Goal: Task Accomplishment & Management: Use online tool/utility

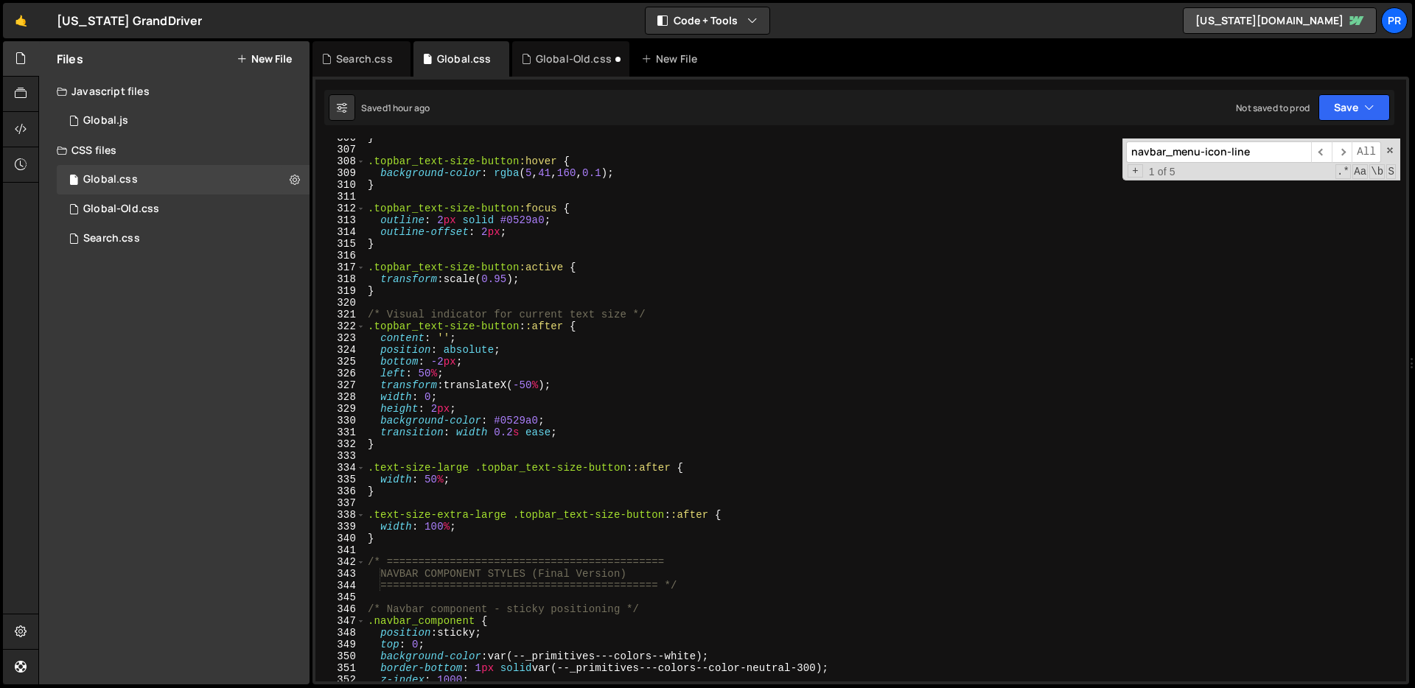
scroll to position [3602, 0]
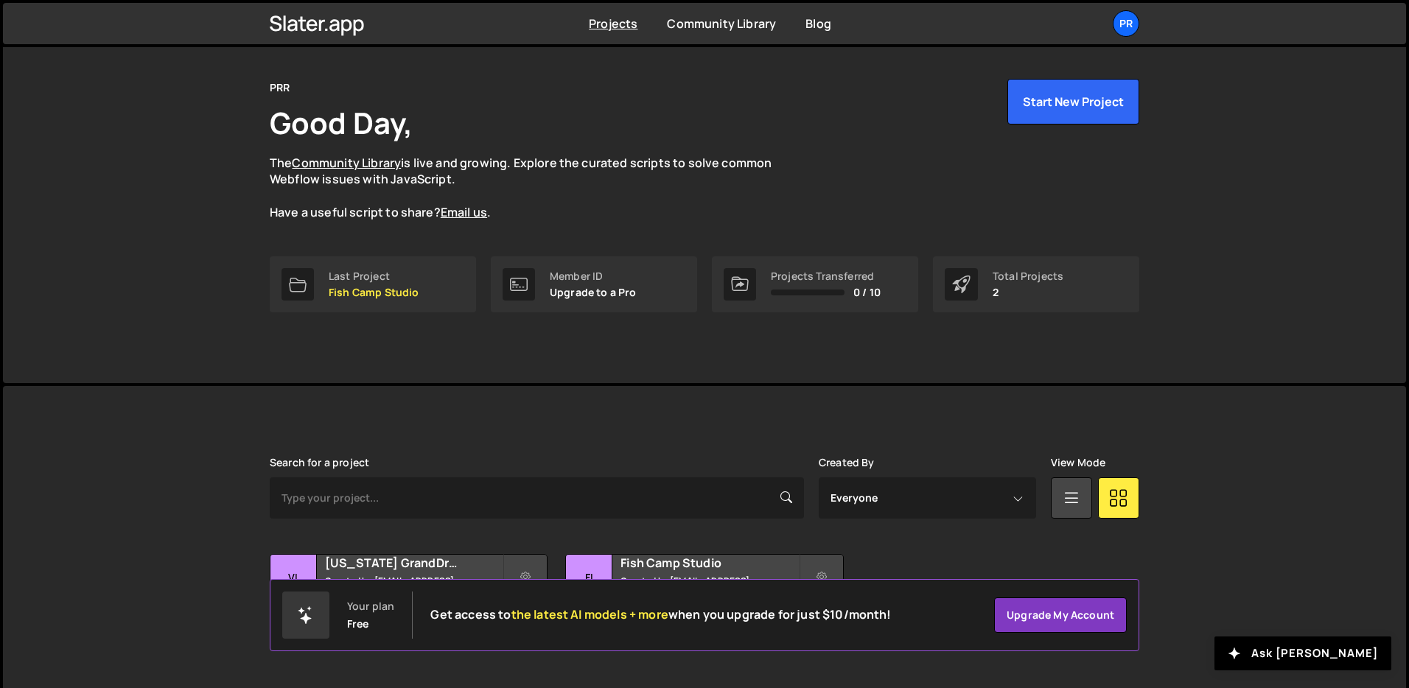
scroll to position [71, 0]
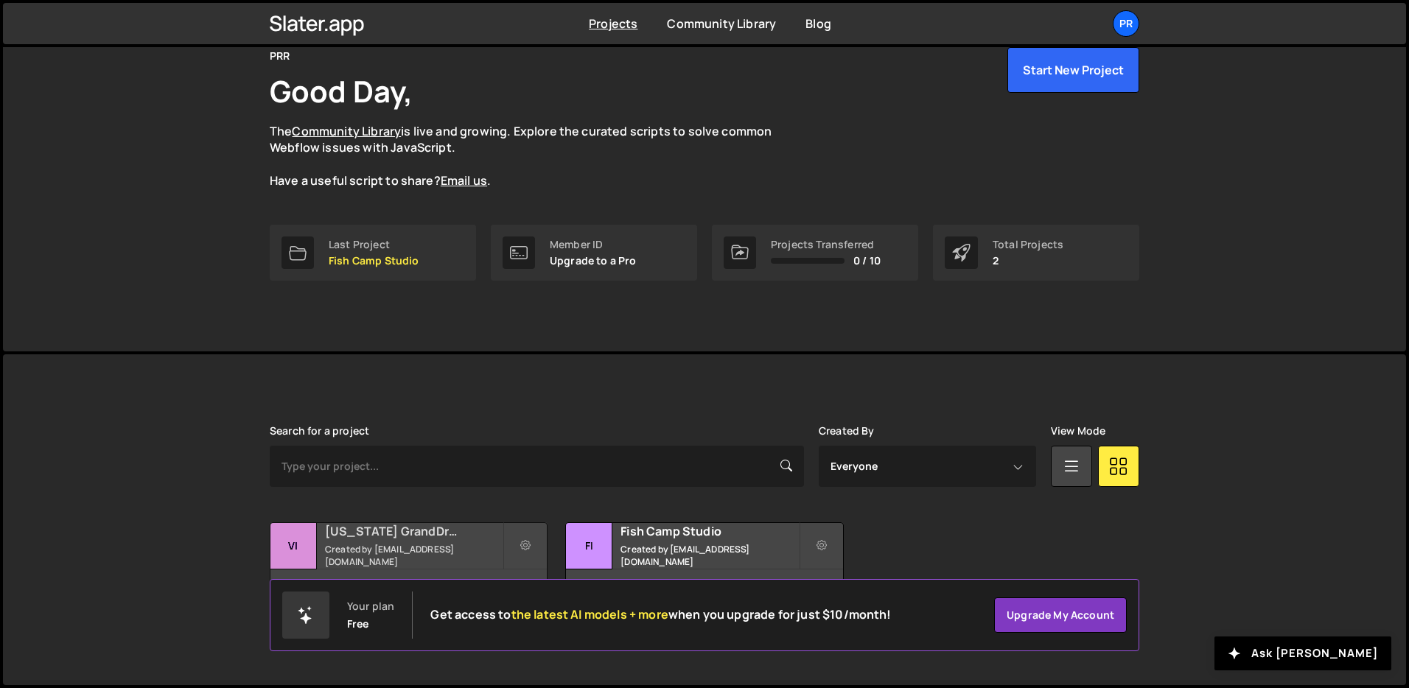
click at [429, 552] on small "Created by jmerrill@prrbiz.com" at bounding box center [414, 555] width 178 height 25
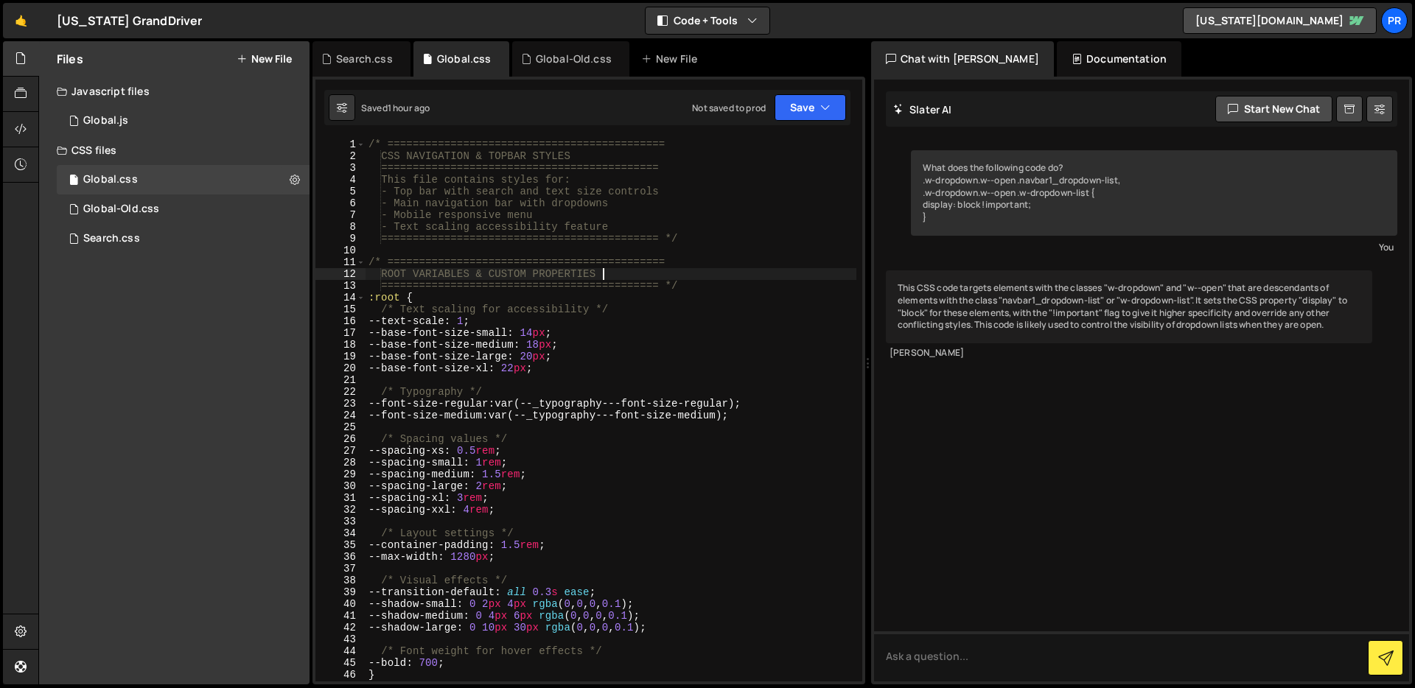
click at [751, 278] on div "/* ============================================ CSS NAVIGATION & TOPBAR STYLES …" at bounding box center [610, 422] width 491 height 567
click at [676, 278] on div "/* ============================================ CSS NAVIGATION & TOPBAR STYLES …" at bounding box center [610, 422] width 491 height 567
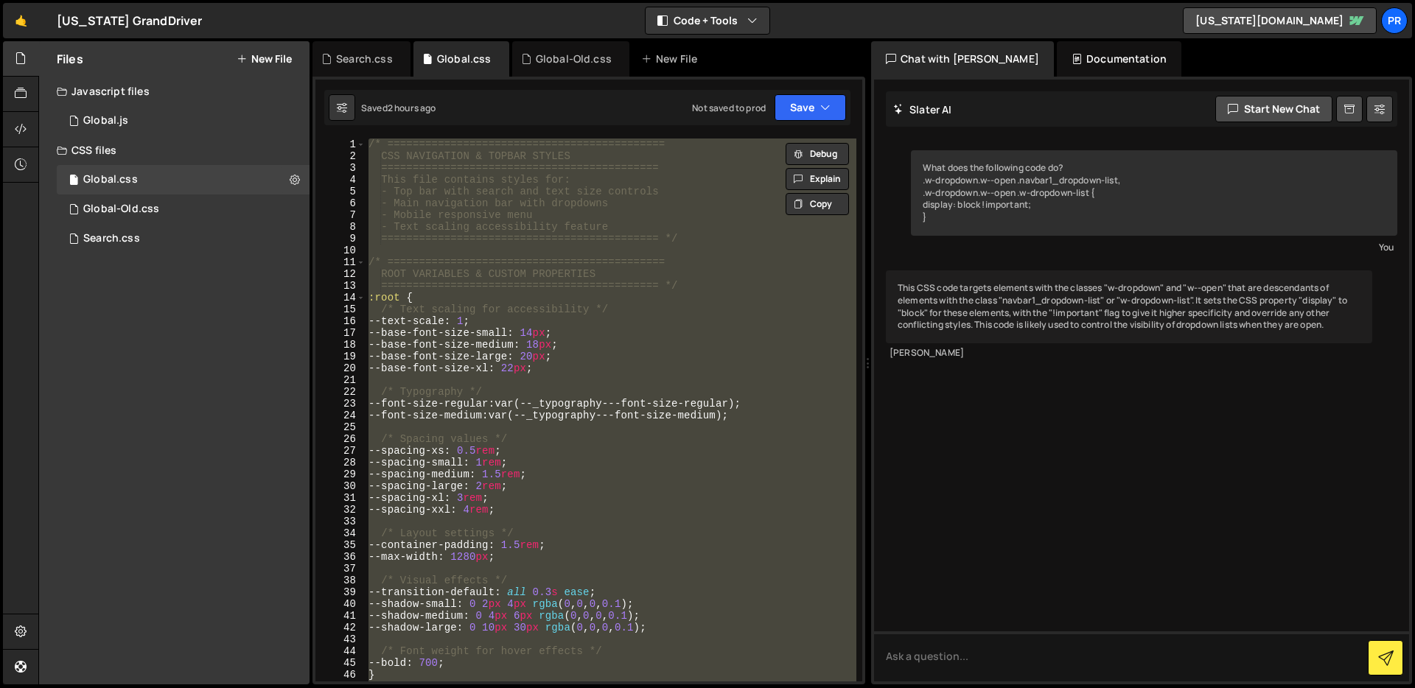
click at [585, 389] on div "/* ============================================ CSS NAVIGATION & TOPBAR STYLES …" at bounding box center [610, 410] width 491 height 543
type textarea "/* Typography */"
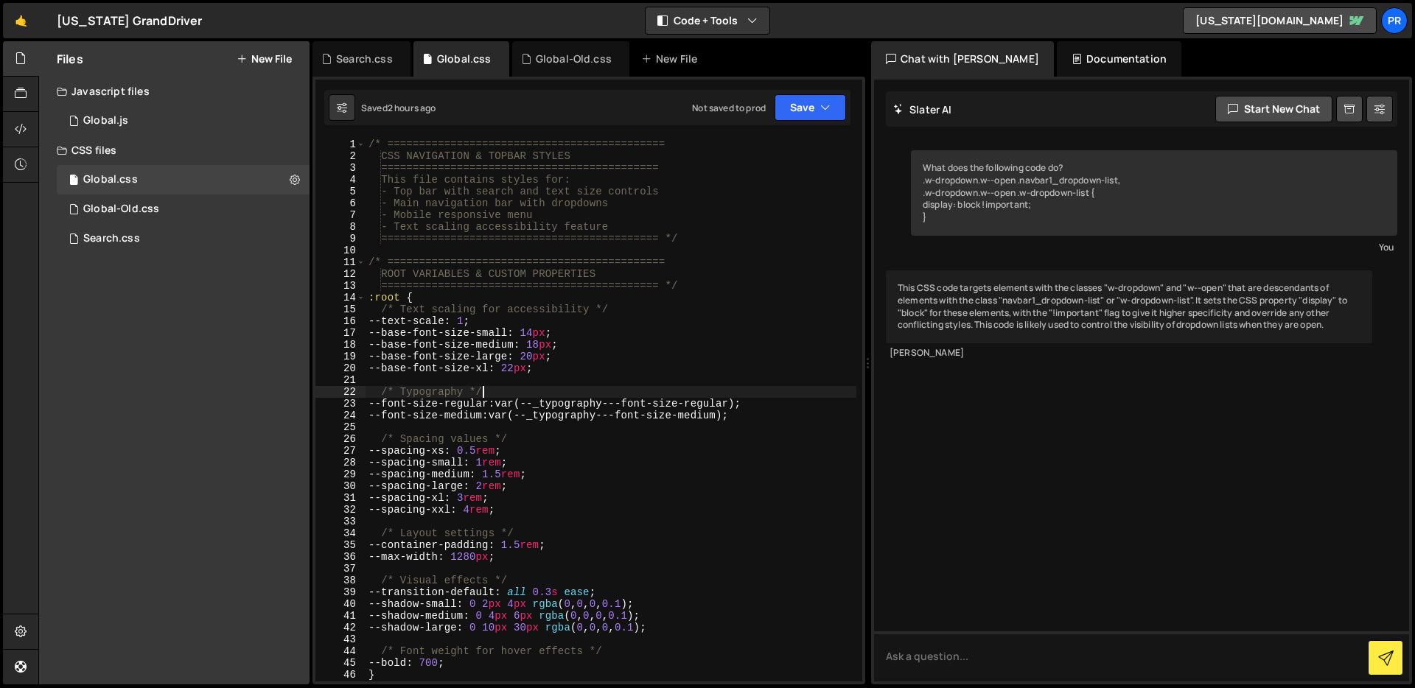
click at [1065, 57] on div "Documentation" at bounding box center [1118, 58] width 125 height 35
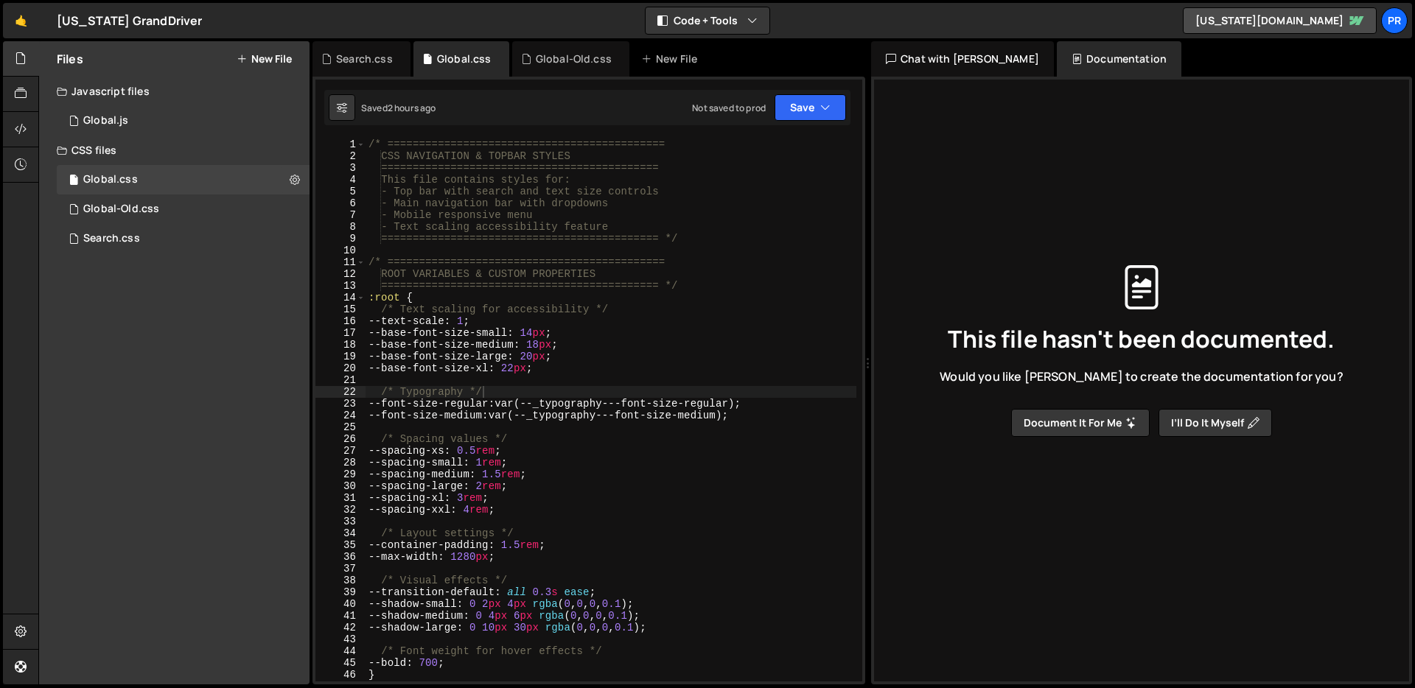
click at [1127, 419] on icon at bounding box center [1128, 420] width 4 height 4
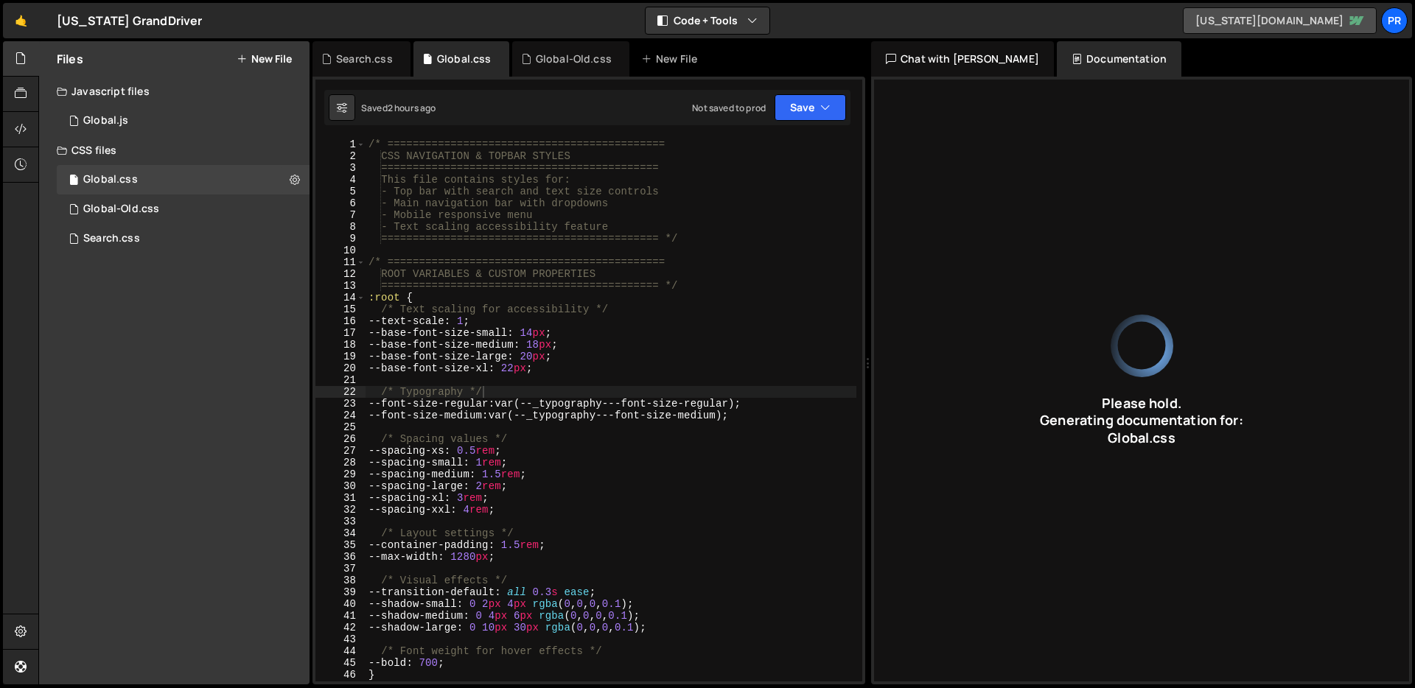
type input "CSS for navigation and top bar with responsive design and text scaling."
type input "Global"
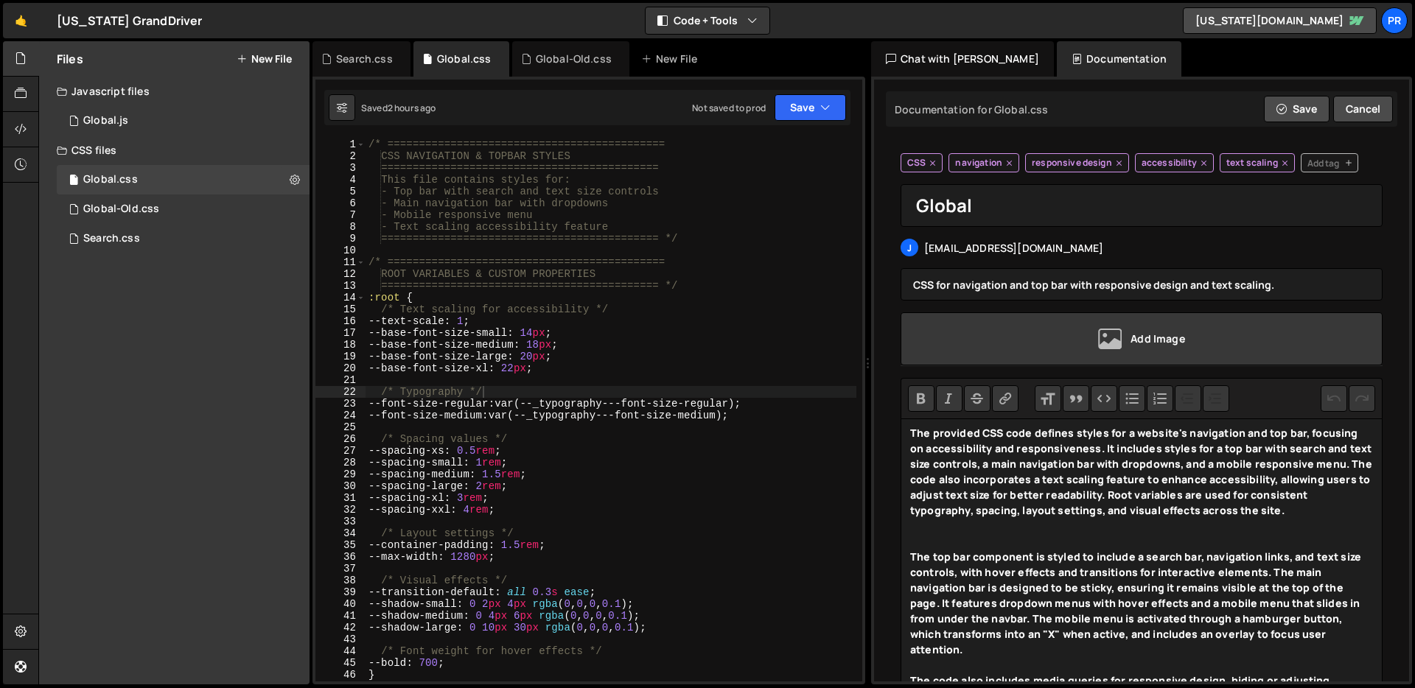
click at [1114, 499] on strong "The provided CSS code defines styles for a website's navigation and top bar, fo…" at bounding box center [1141, 471] width 462 height 91
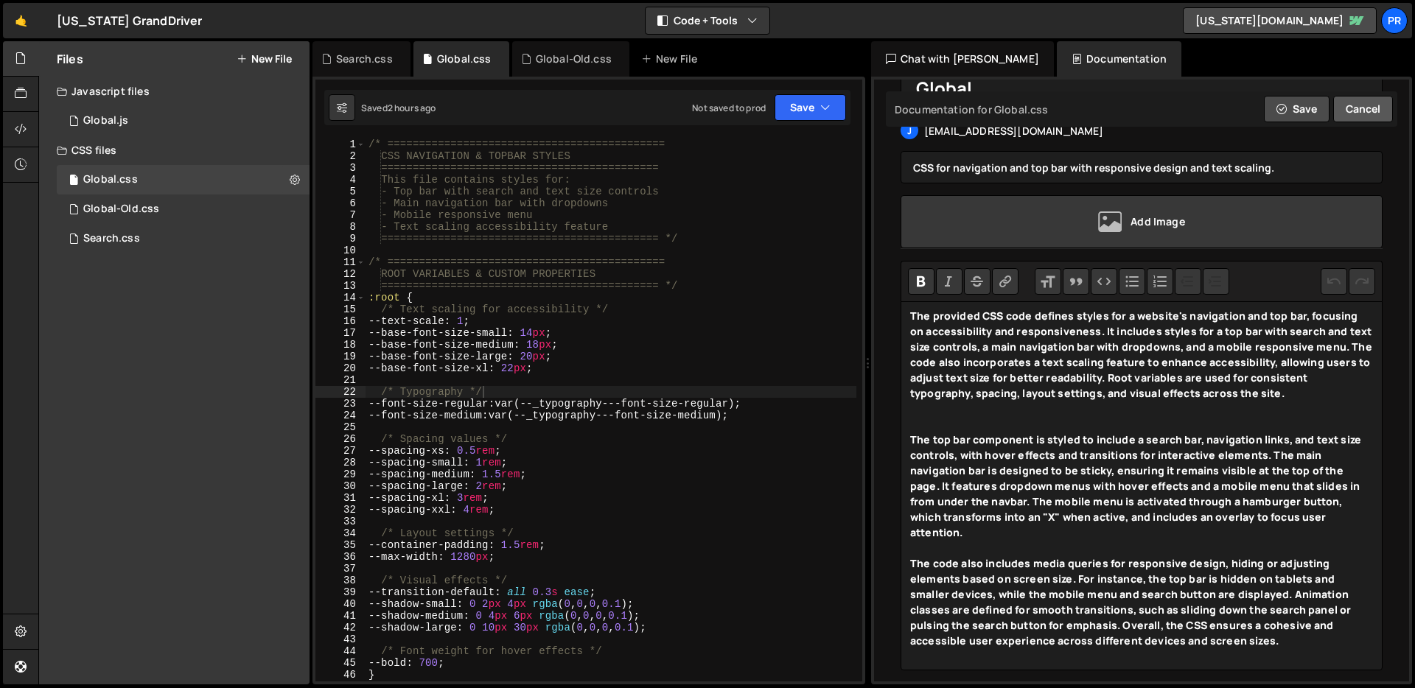
click at [1368, 108] on button "Cancel" at bounding box center [1363, 109] width 60 height 27
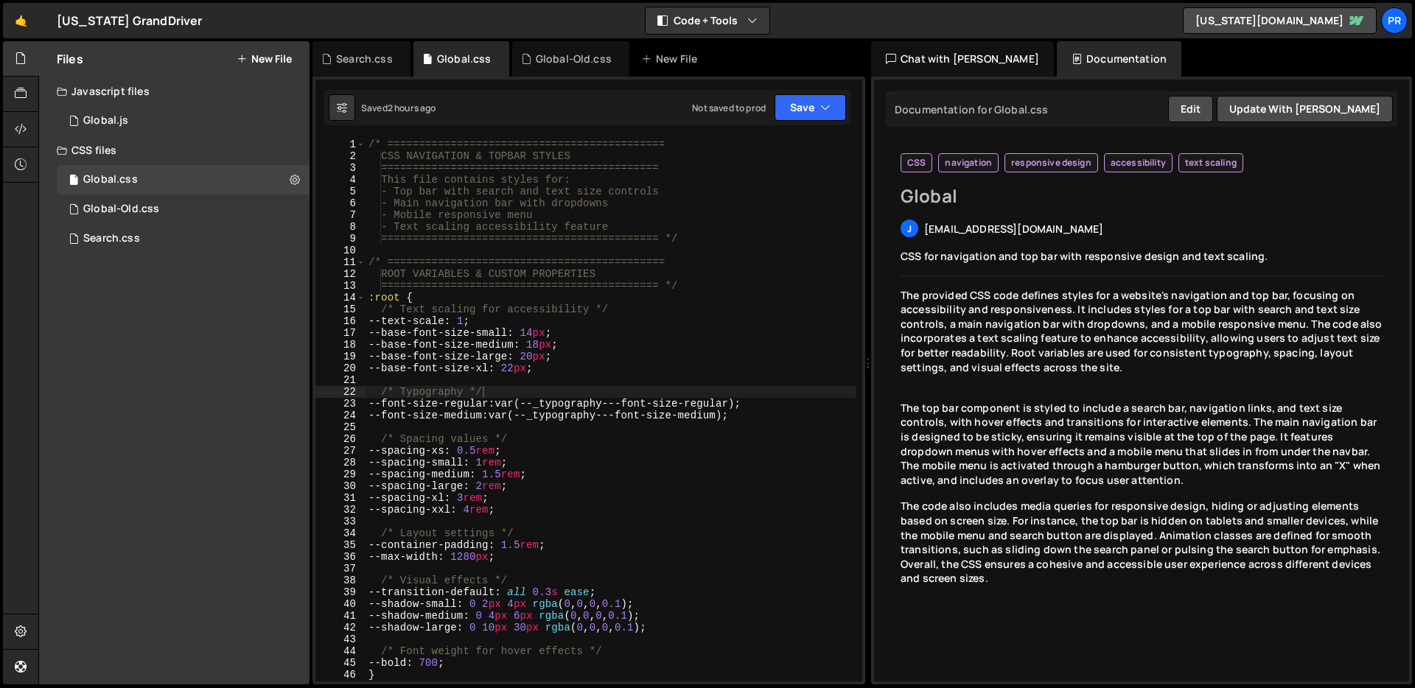
scroll to position [0, 0]
click at [953, 60] on div "Chat with [PERSON_NAME]" at bounding box center [962, 58] width 183 height 35
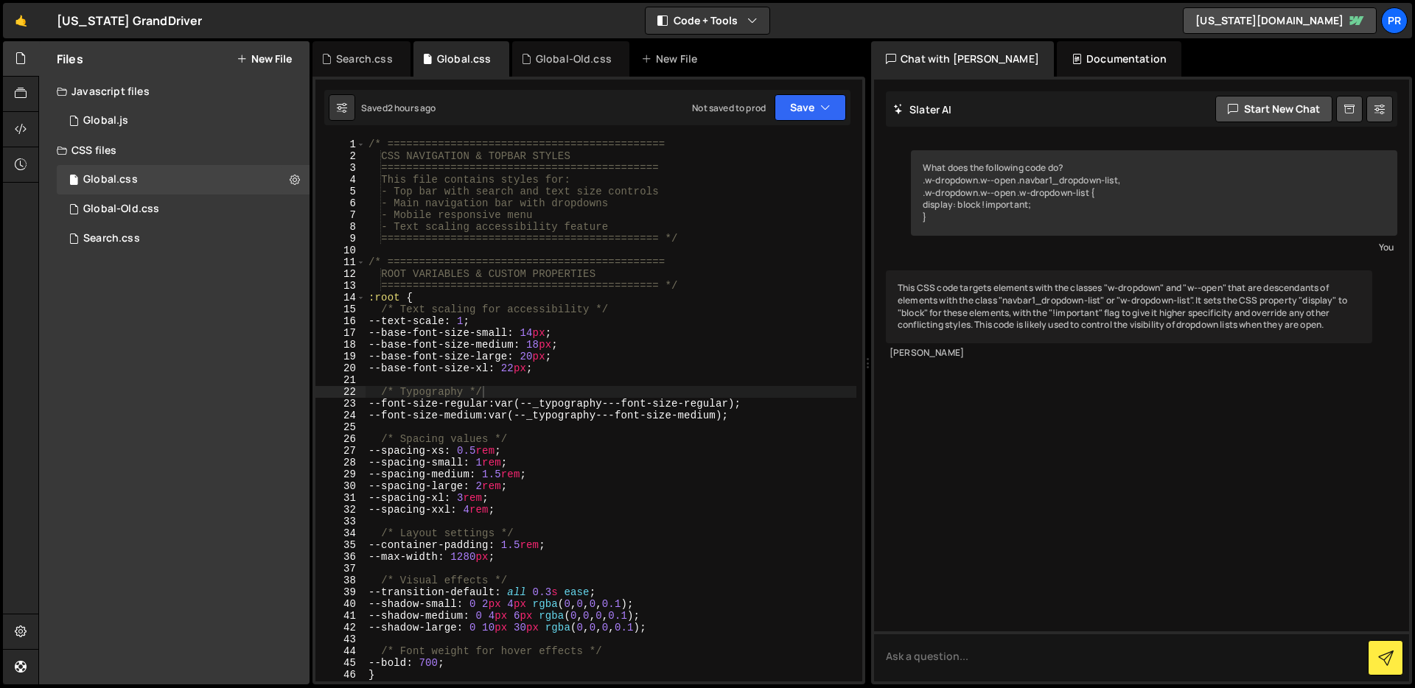
click at [1056, 57] on div "Documentation" at bounding box center [1118, 58] width 125 height 35
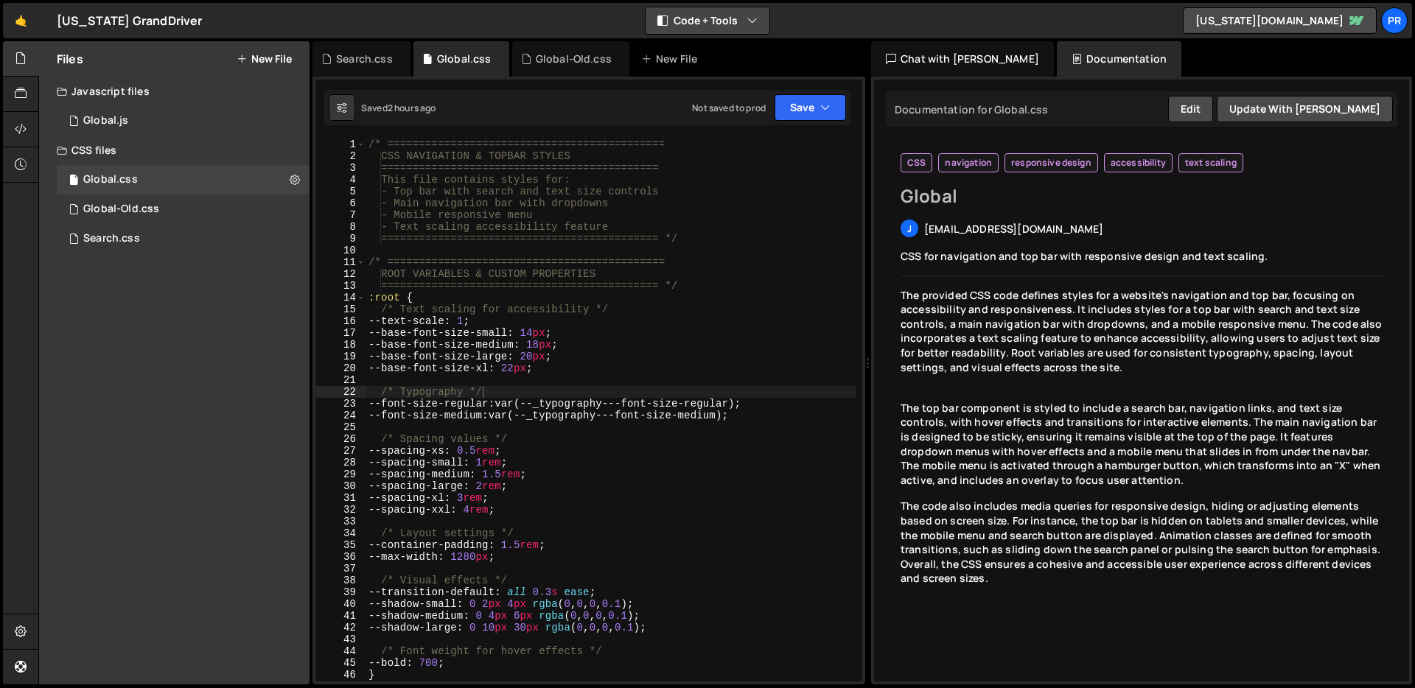
drag, startPoint x: 754, startPoint y: 35, endPoint x: 761, endPoint y: 21, distance: 16.5
click at [754, 35] on div "🤙 [US_STATE] GrandDriver ⚠️ Code is being edited in another browser Code + Tool…" at bounding box center [707, 20] width 1409 height 35
click at [755, 23] on icon "button" at bounding box center [752, 20] width 10 height 15
click at [712, 55] on button "Code Only" at bounding box center [708, 53] width 124 height 27
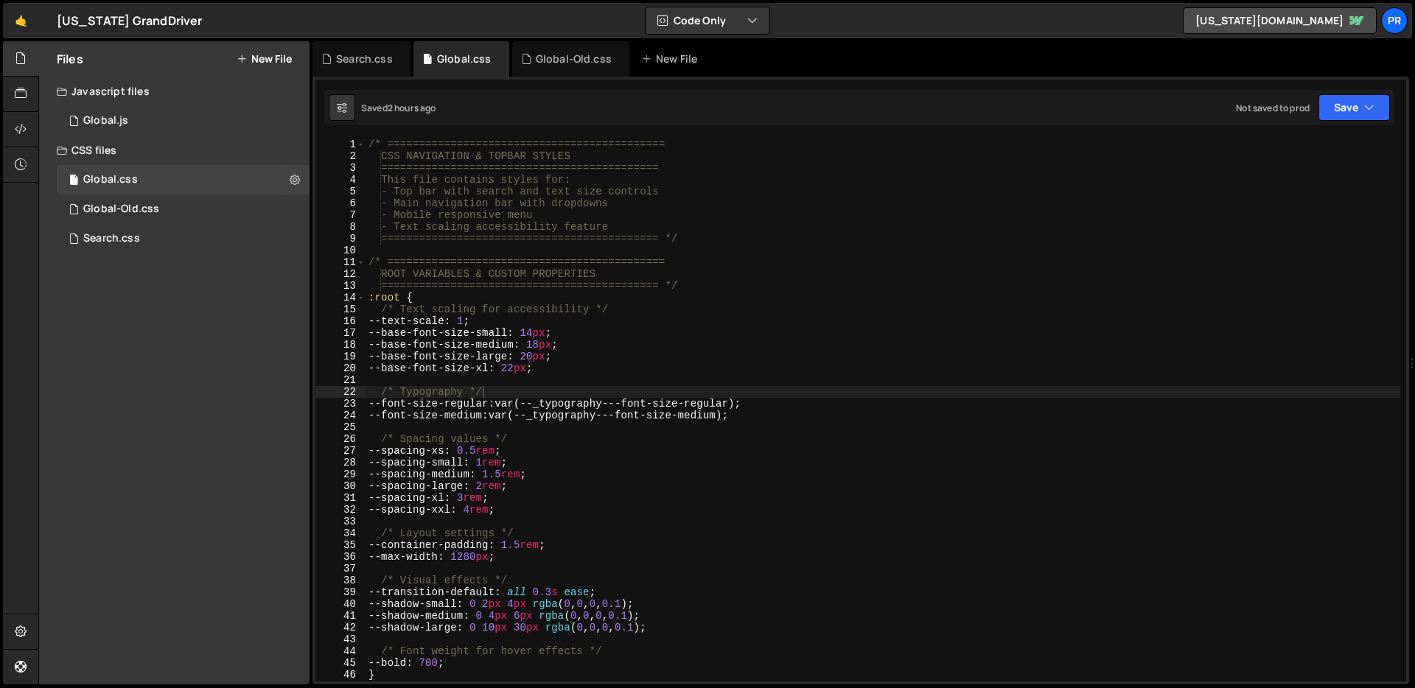
type textarea ":root {"
click at [1093, 300] on div "/* ============================================ CSS NAVIGATION & TOPBAR STYLES …" at bounding box center [882, 422] width 1034 height 567
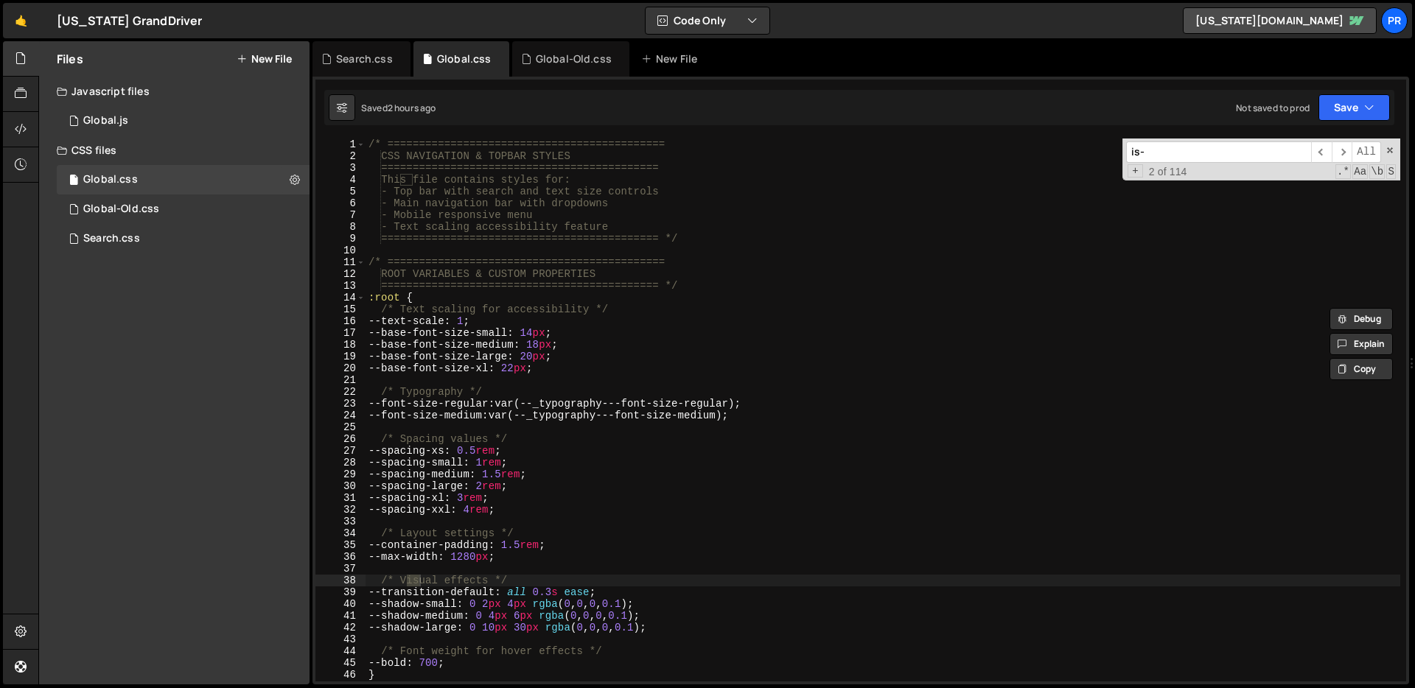
scroll to position [2086, 0]
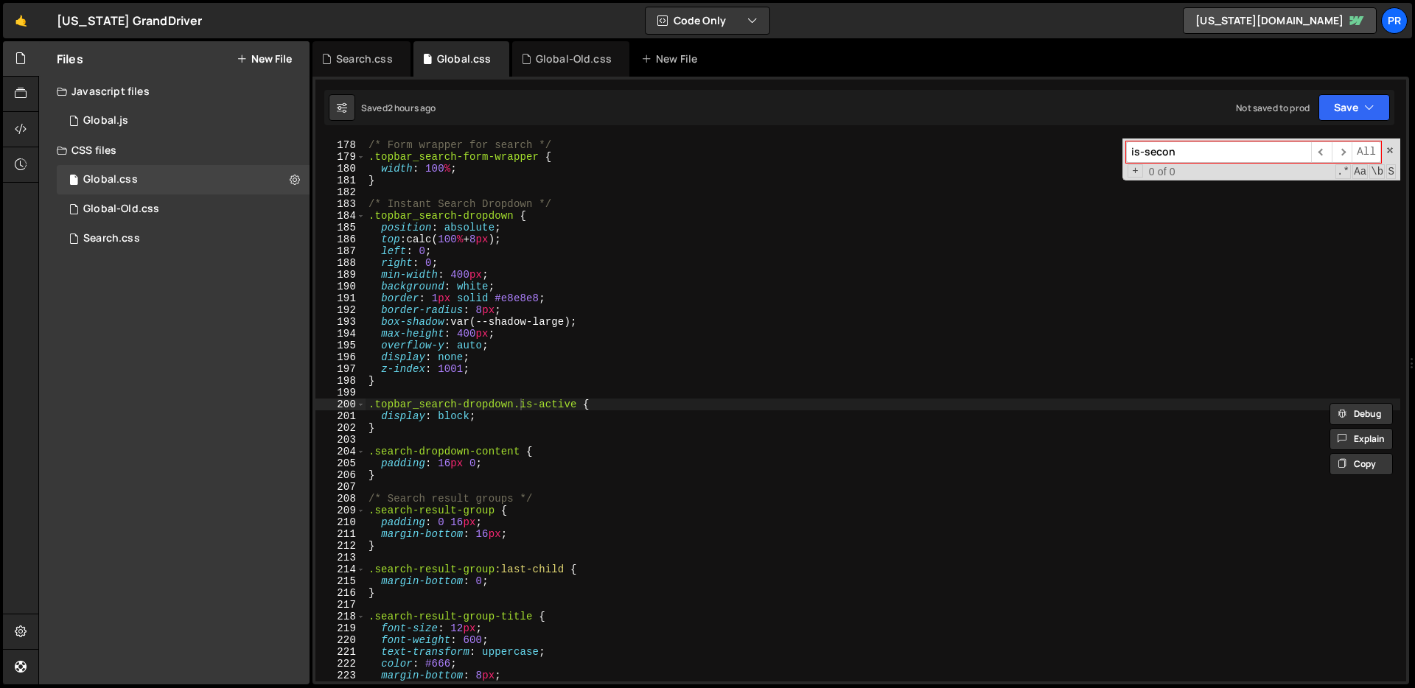
type input "is-secon"
click at [1390, 156] on div "is-secon ​ ​ All Replace All + 0 of 0 .* Aa \b S" at bounding box center [1261, 160] width 278 height 42
type textarea "box-shadow: var(--shadow-large);"
click at [1066, 320] on div "/* Form wrapper for search */ .topbar_search-form-wrapper { width : 100 % ; } /…" at bounding box center [882, 410] width 1034 height 567
click at [1233, 161] on input "is-secon" at bounding box center [1218, 151] width 185 height 21
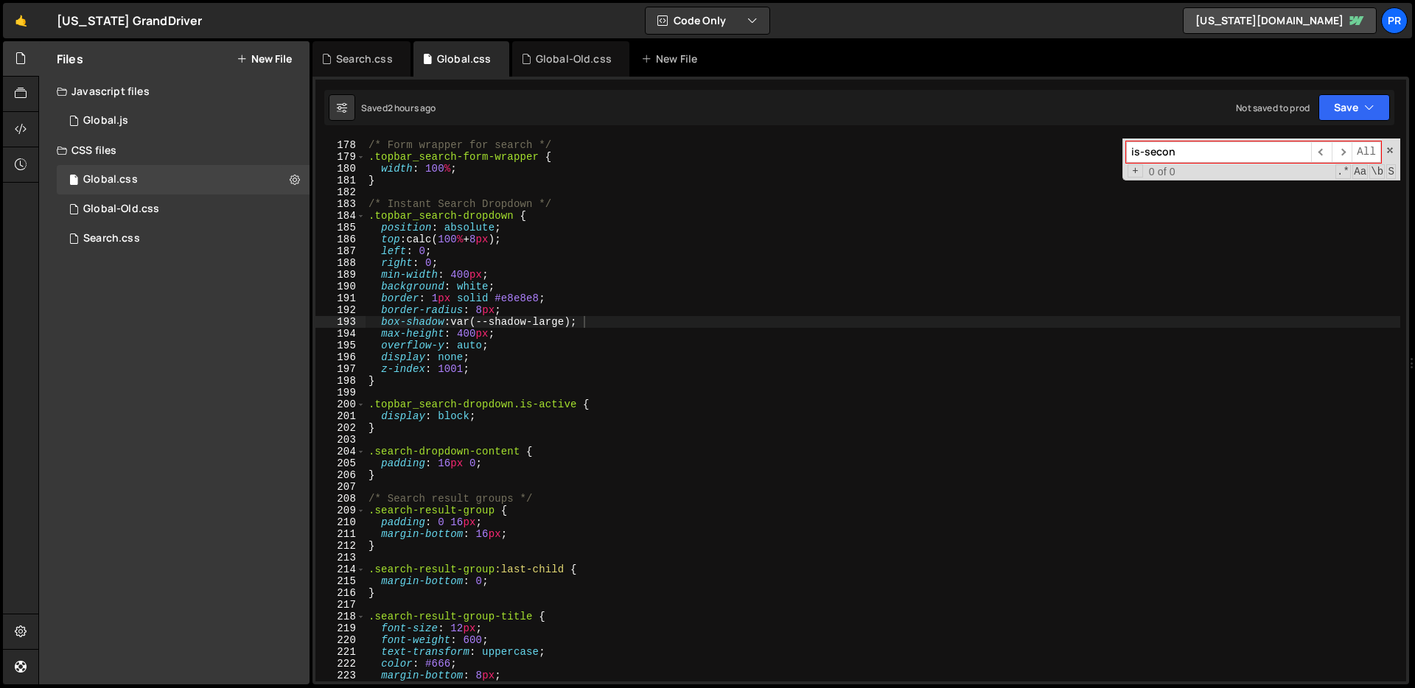
click at [1233, 161] on input "is-secon" at bounding box center [1218, 151] width 185 height 21
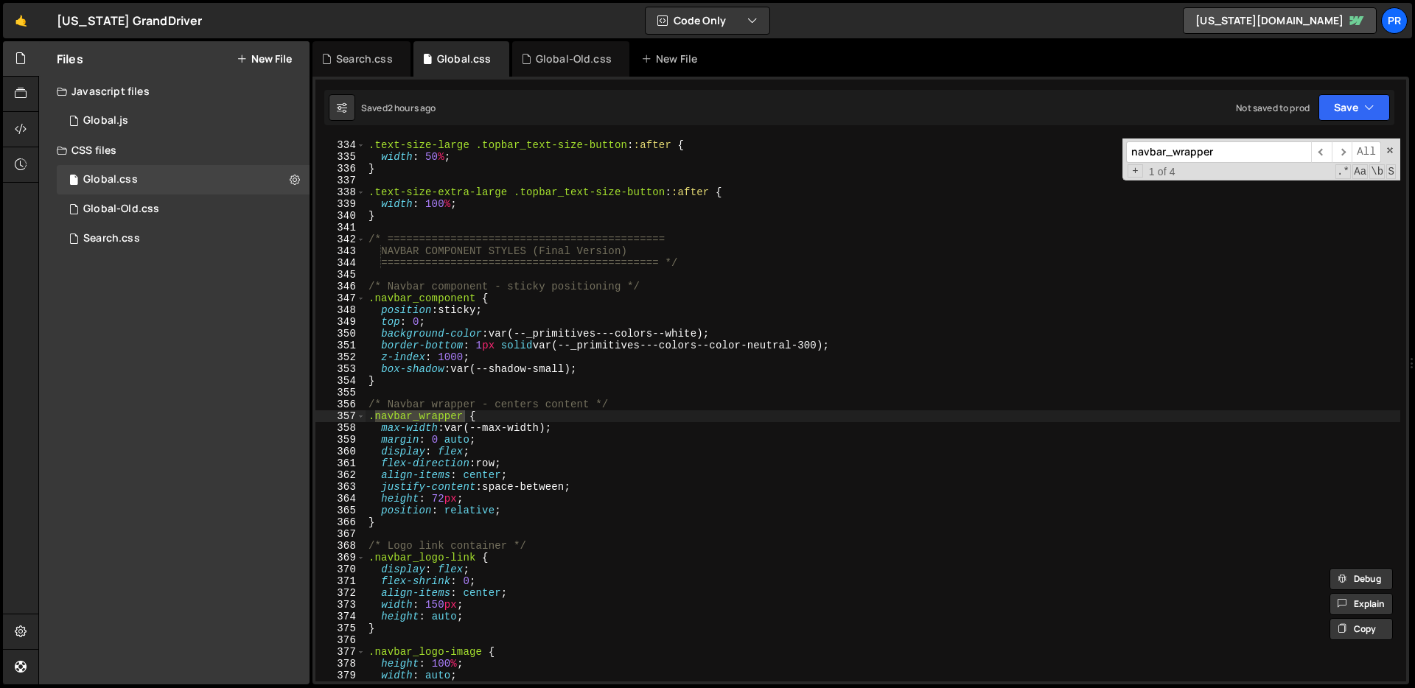
scroll to position [3925, 0]
type input "navbar_wrapper"
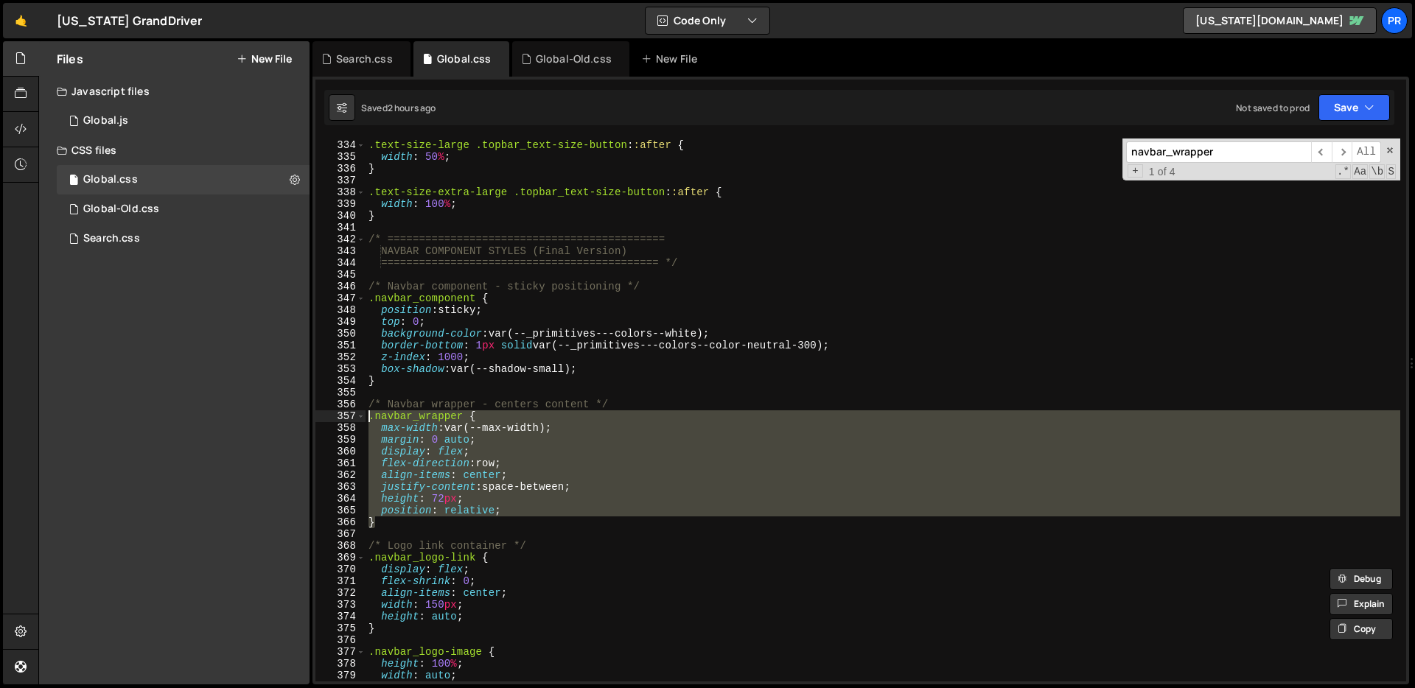
drag, startPoint x: 392, startPoint y: 521, endPoint x: 327, endPoint y: 411, distance: 127.5
click at [327, 411] on div "} 333 334 335 336 337 338 339 340 341 342 343 344 345 346 347 348 349 350 351 3…" at bounding box center [860, 410] width 1090 height 543
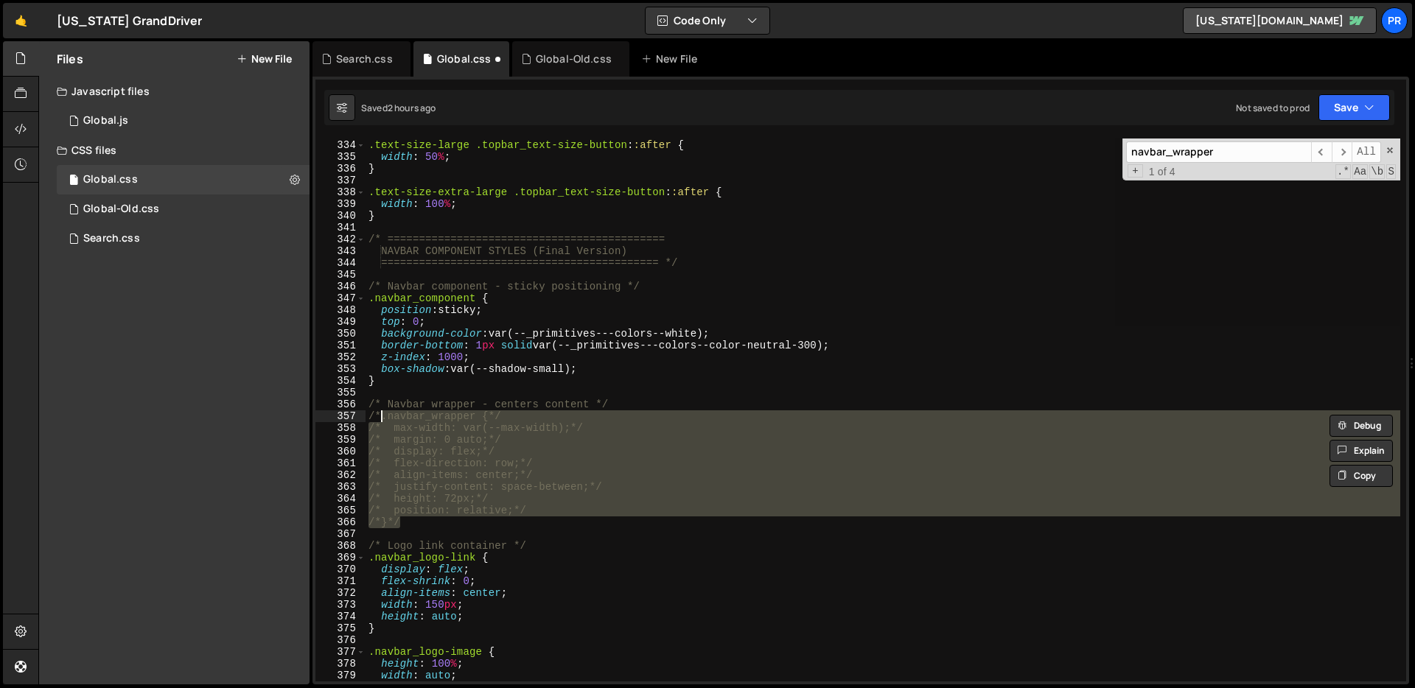
click at [586, 437] on div ".text-size-large .topbar_text-size-button : :after { width : 50 % ; } .text-siz…" at bounding box center [882, 410] width 1034 height 543
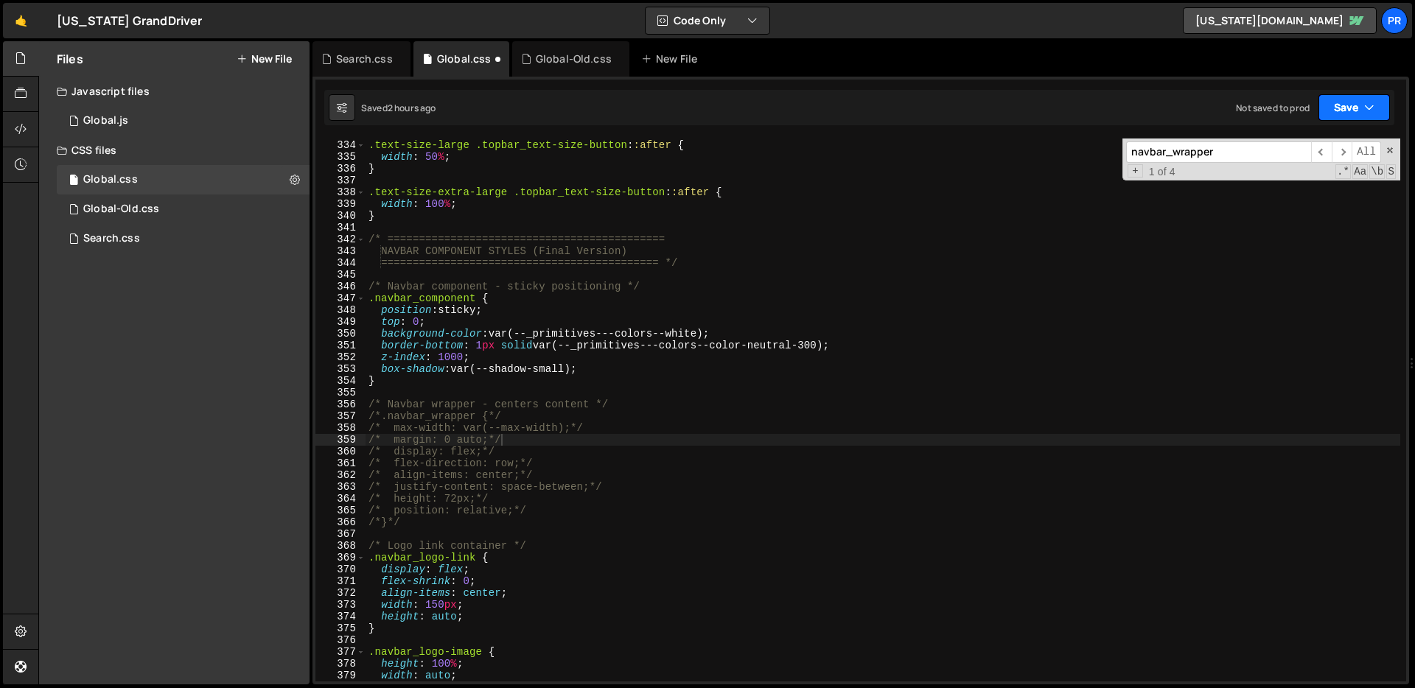
click at [1364, 105] on icon "button" at bounding box center [1369, 107] width 10 height 15
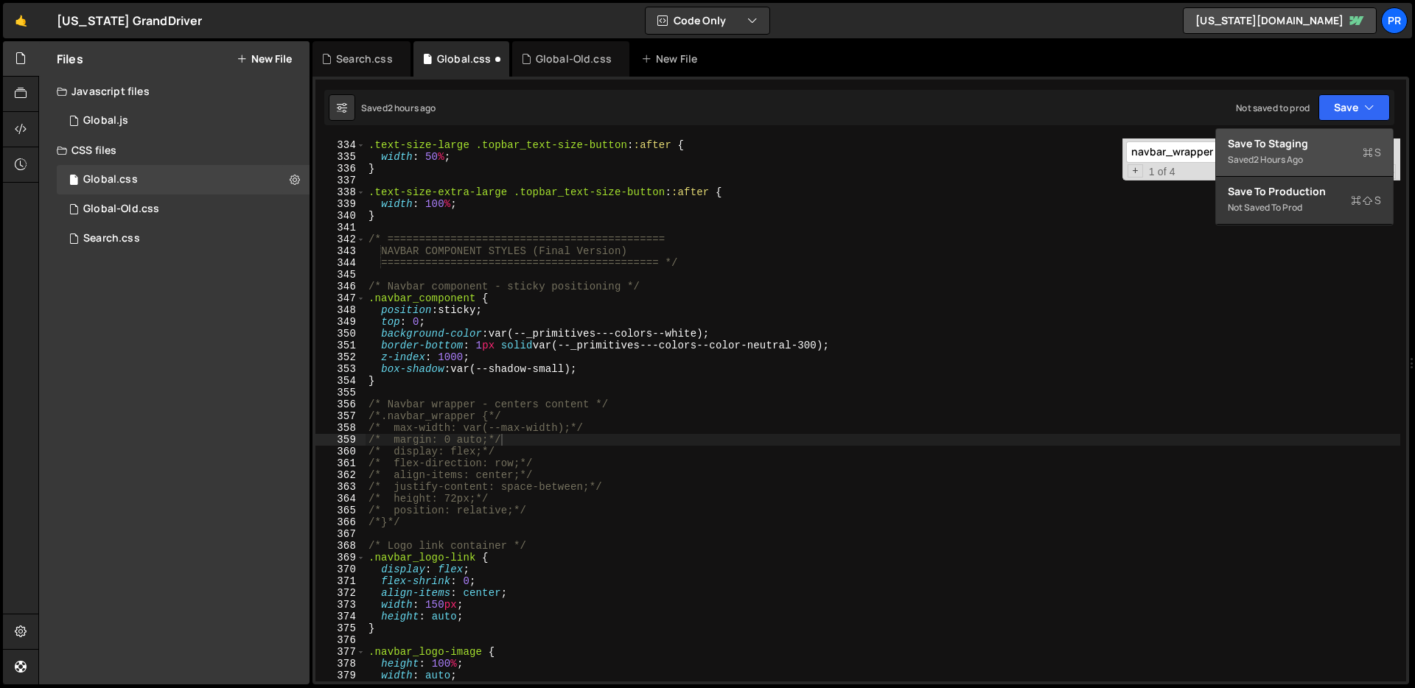
click at [1303, 147] on div "Save to Staging S" at bounding box center [1303, 143] width 153 height 15
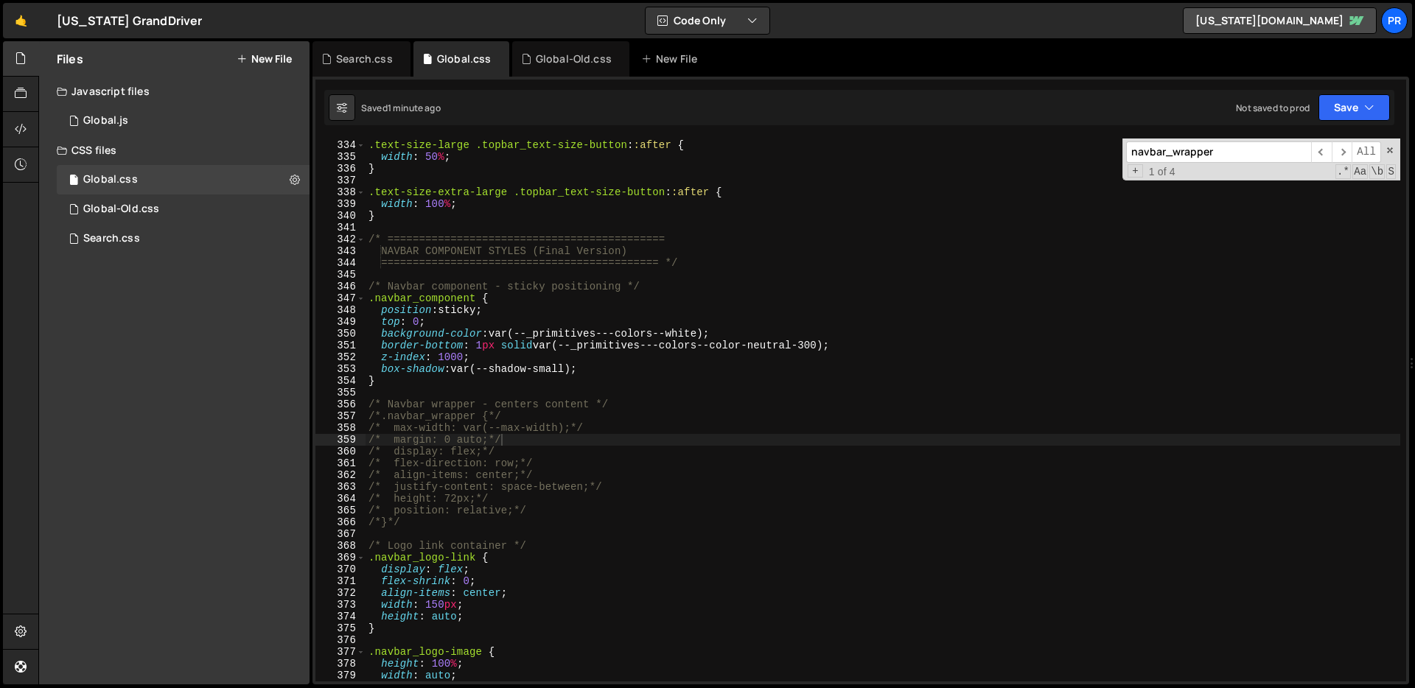
type textarea "position: sticky;"
click at [727, 304] on div ".text-size-large .topbar_text-size-button : :after { width : 50 % ; } .text-siz…" at bounding box center [882, 410] width 1034 height 567
click at [597, 309] on div ".text-size-large .topbar_text-size-button : :after { width : 50 % ; } .text-siz…" at bounding box center [882, 410] width 1034 height 567
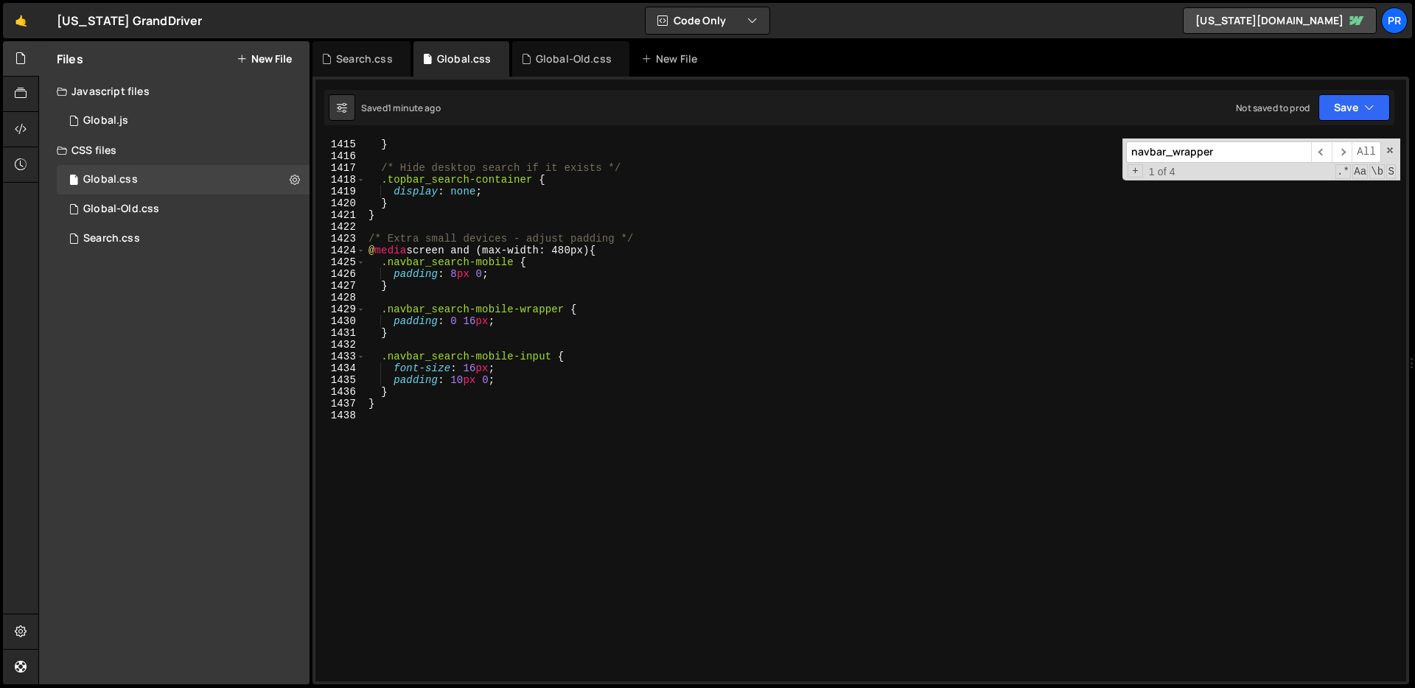
scroll to position [16668, 0]
